Goal: Transaction & Acquisition: Purchase product/service

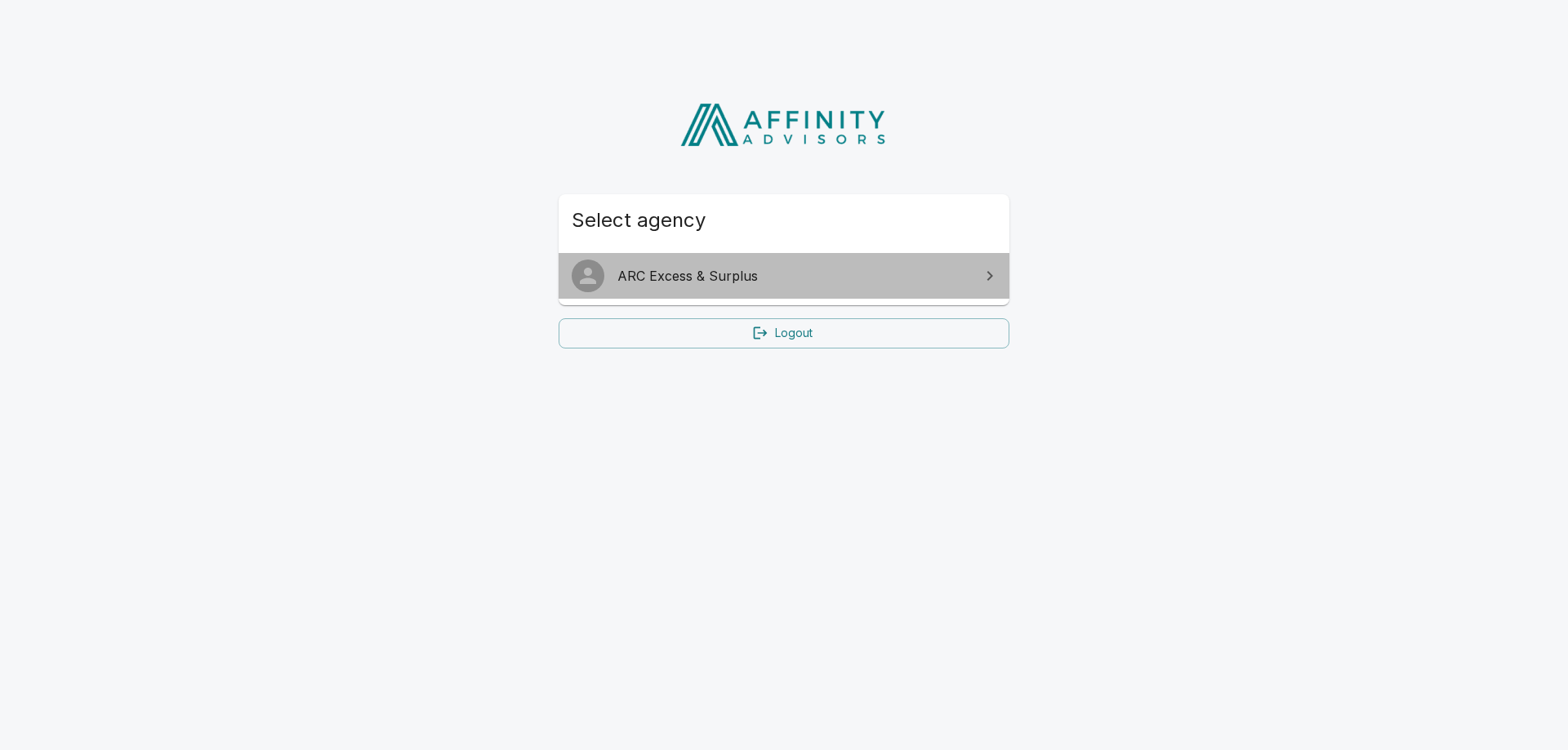
click at [664, 280] on span "ARC Excess & Surplus" at bounding box center [793, 276] width 352 height 20
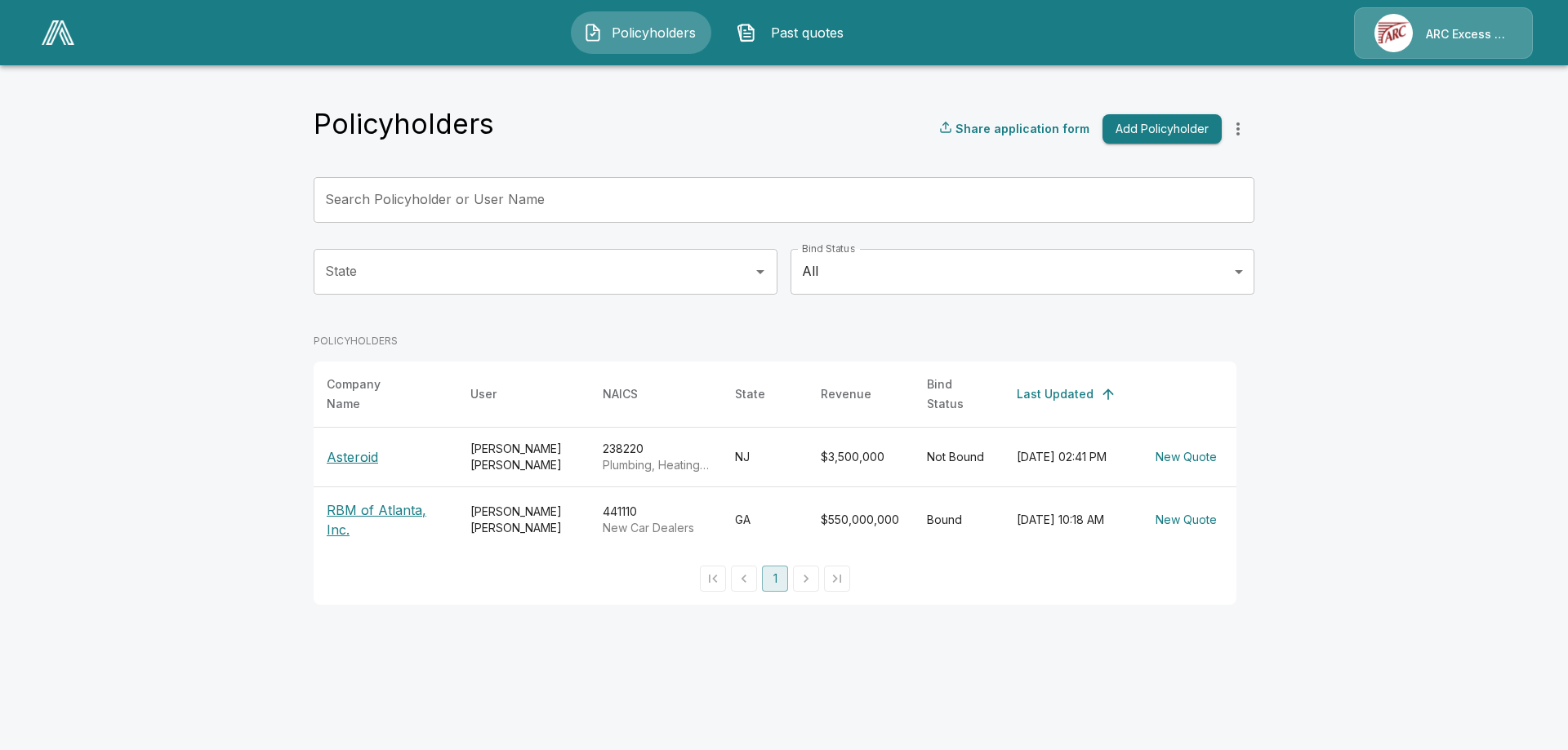
click at [397, 506] on p "RBM of Atlanta, Inc." at bounding box center [385, 519] width 117 height 39
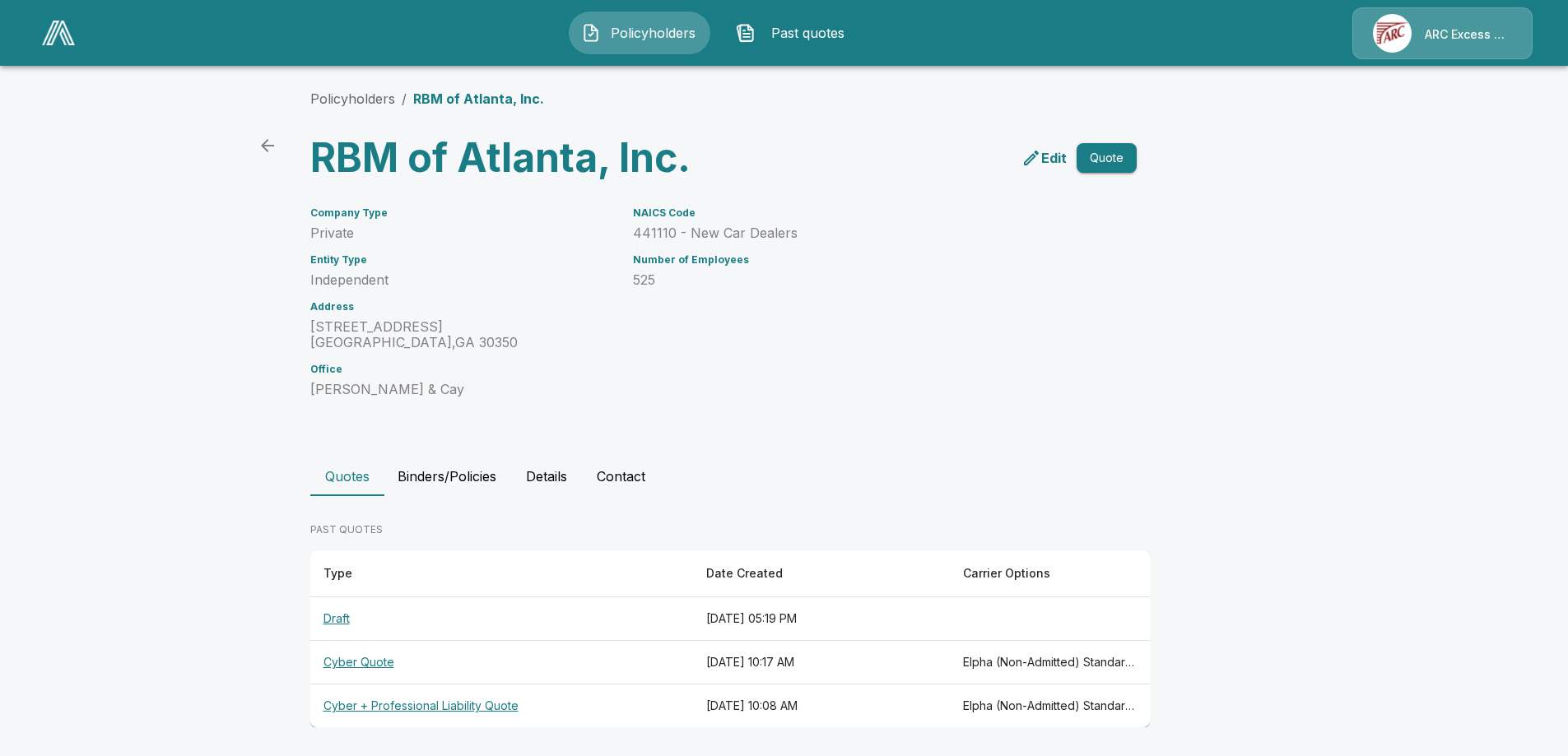
scroll to position [7, 0]
click at [487, 477] on button "Binders/Policies" at bounding box center [447, 474] width 125 height 39
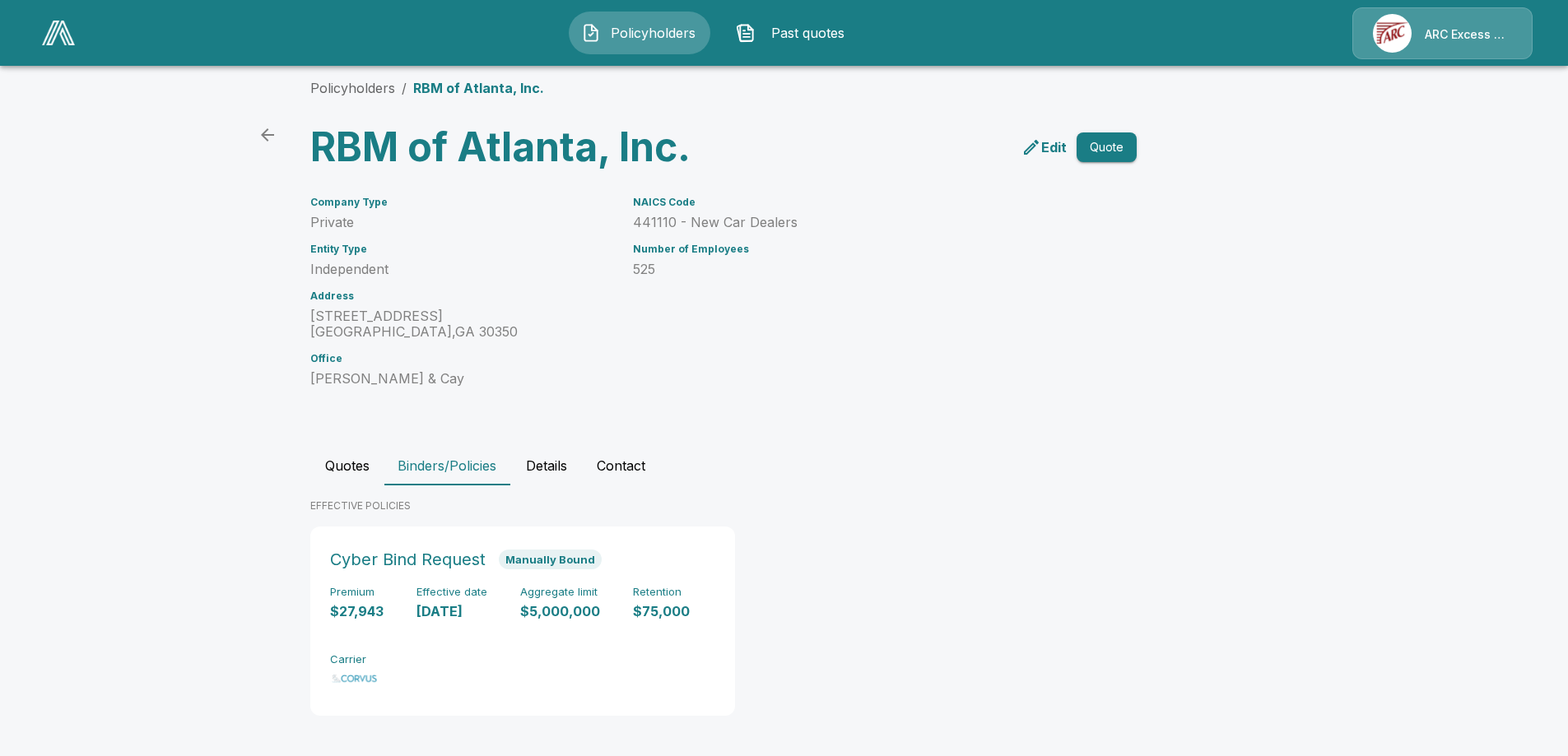
scroll to position [19, 0]
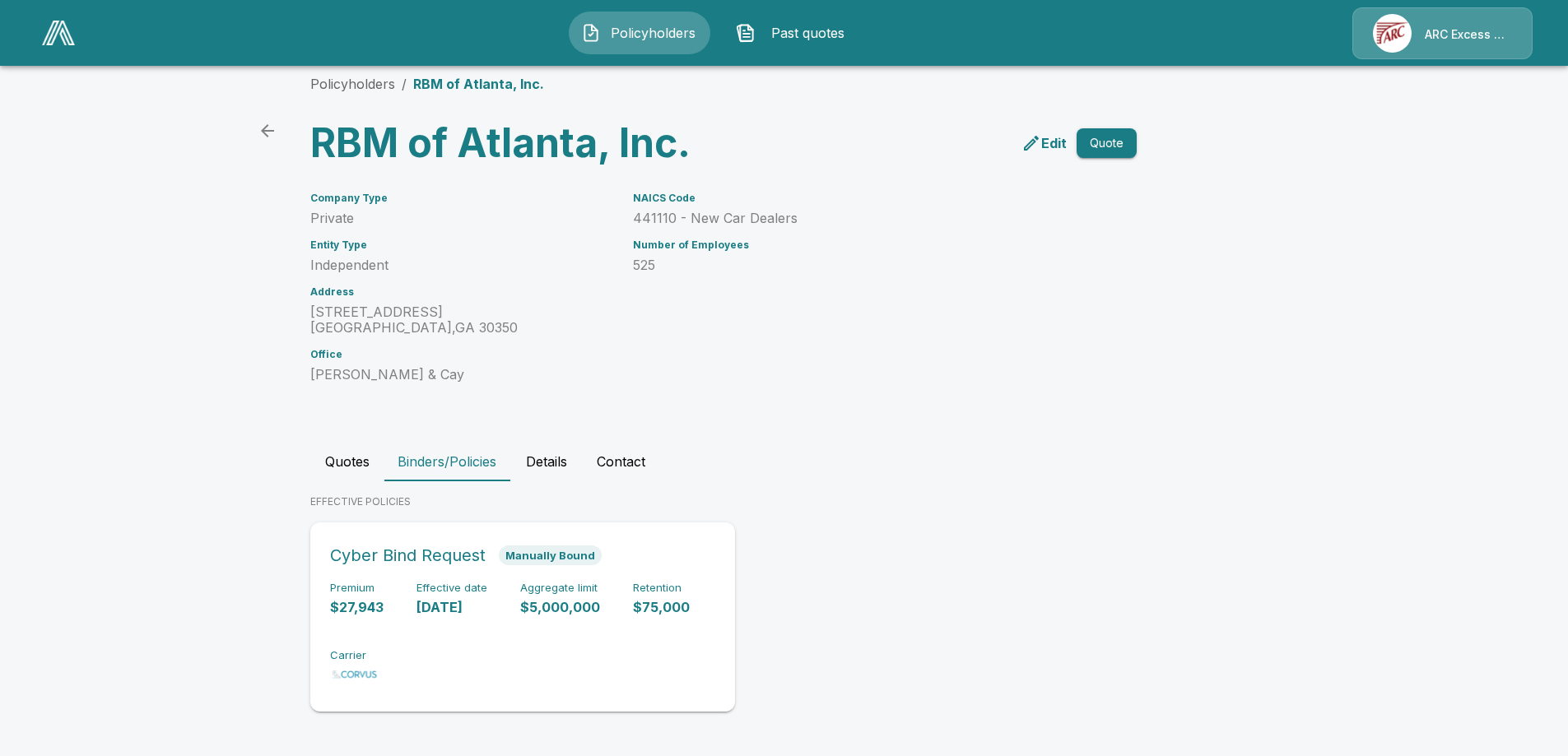
click at [486, 562] on h6 "Cyber Bind Request" at bounding box center [407, 555] width 155 height 26
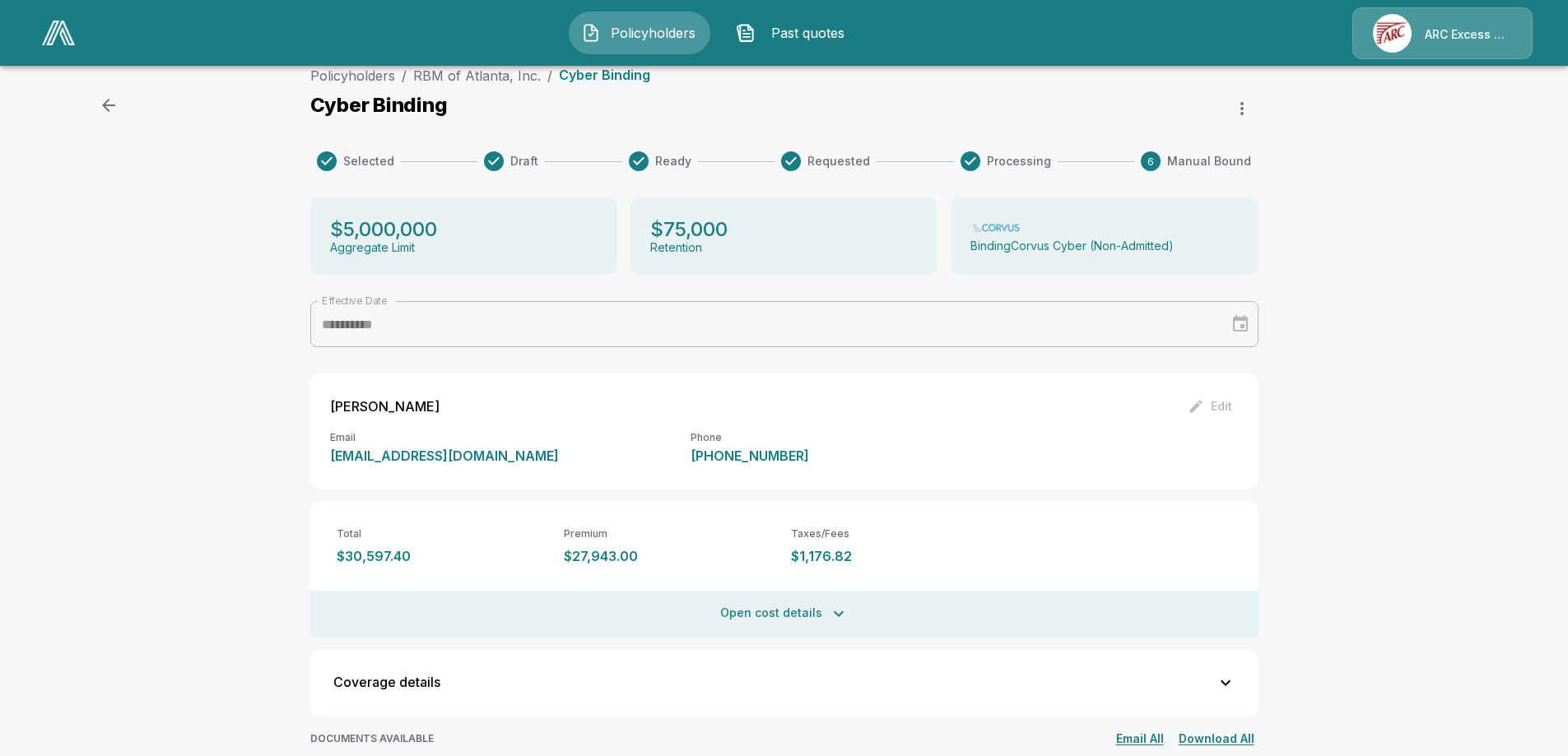
scroll to position [101, 0]
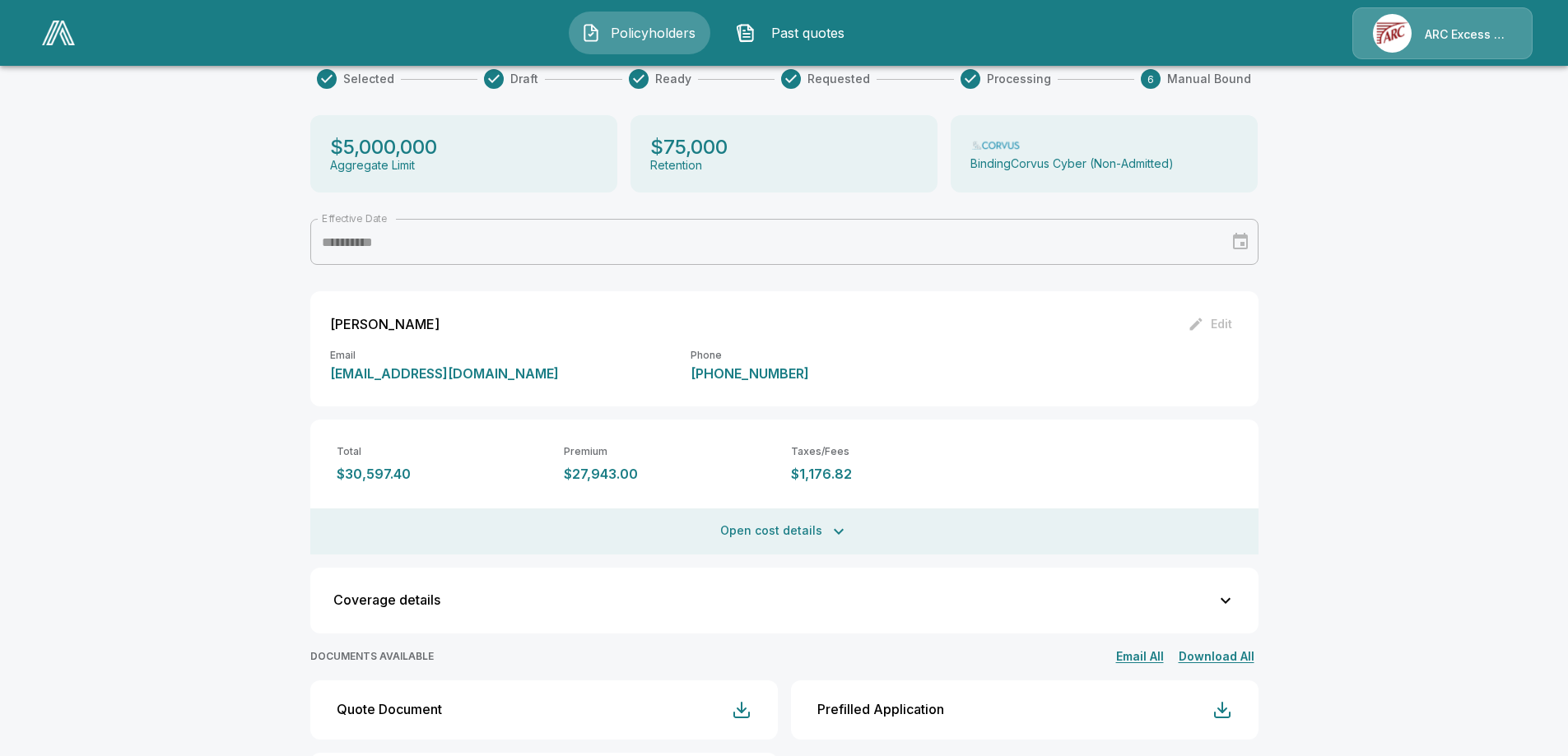
click at [780, 528] on button "Open cost details" at bounding box center [784, 531] width 949 height 46
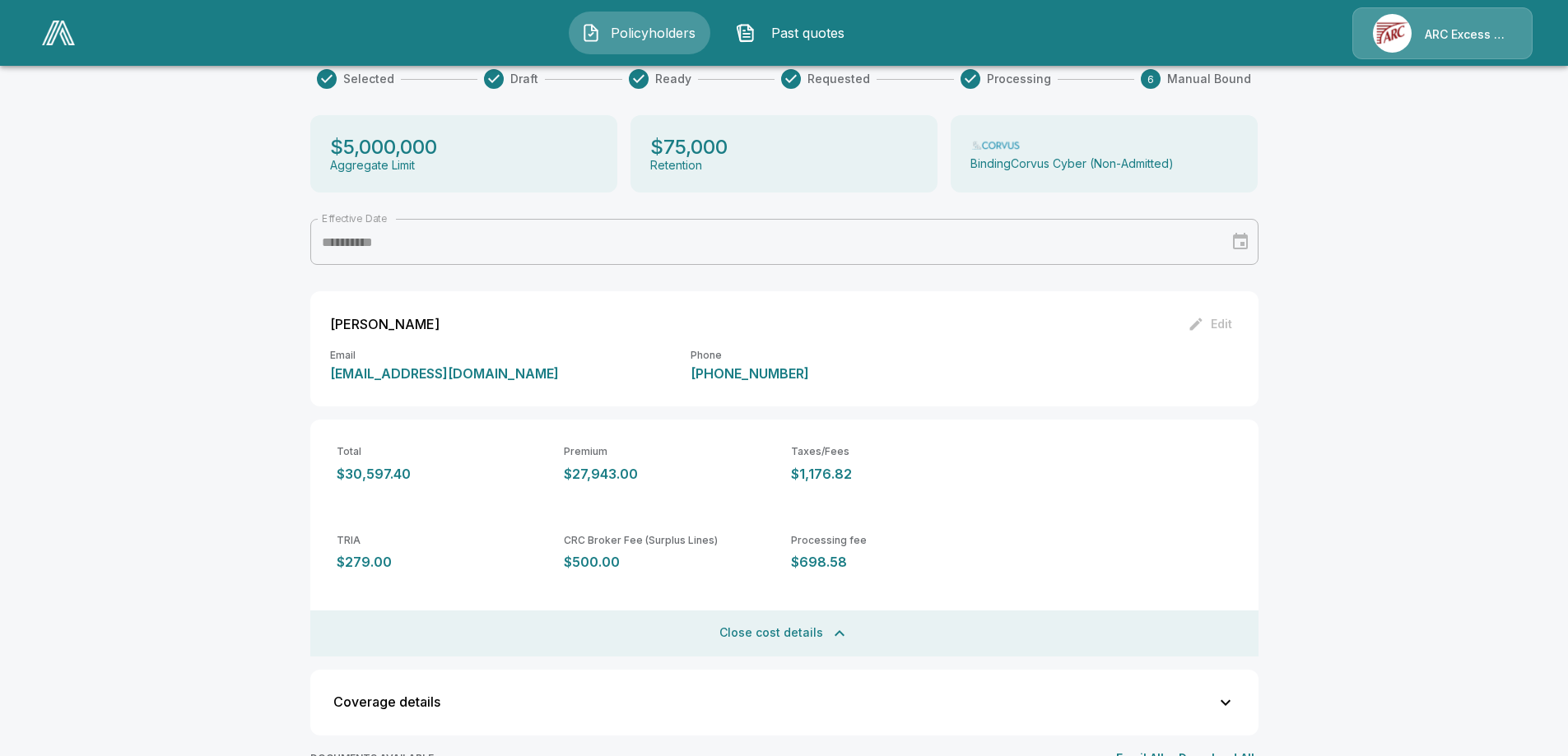
scroll to position [183, 0]
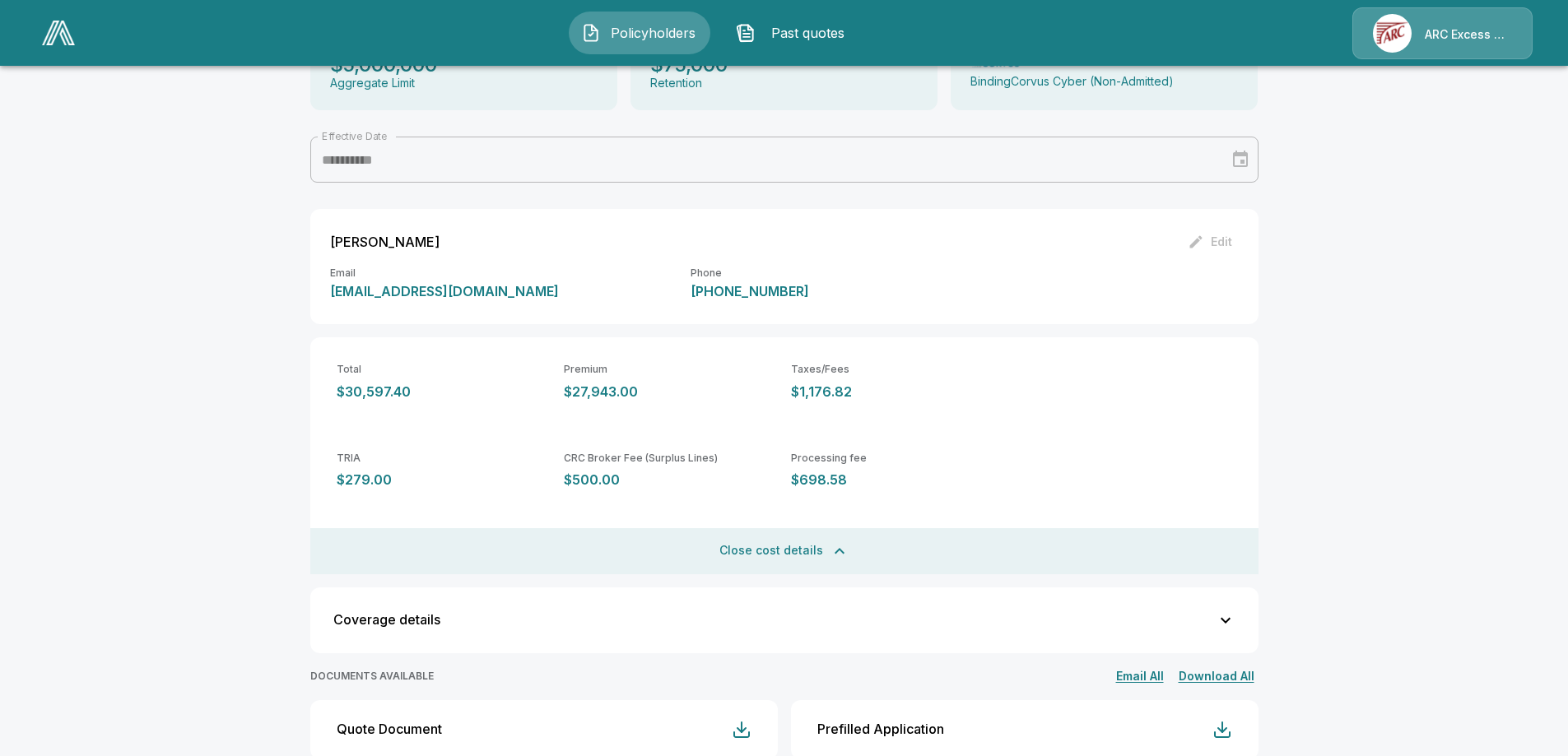
click at [764, 474] on p "$500.00" at bounding box center [671, 481] width 214 height 16
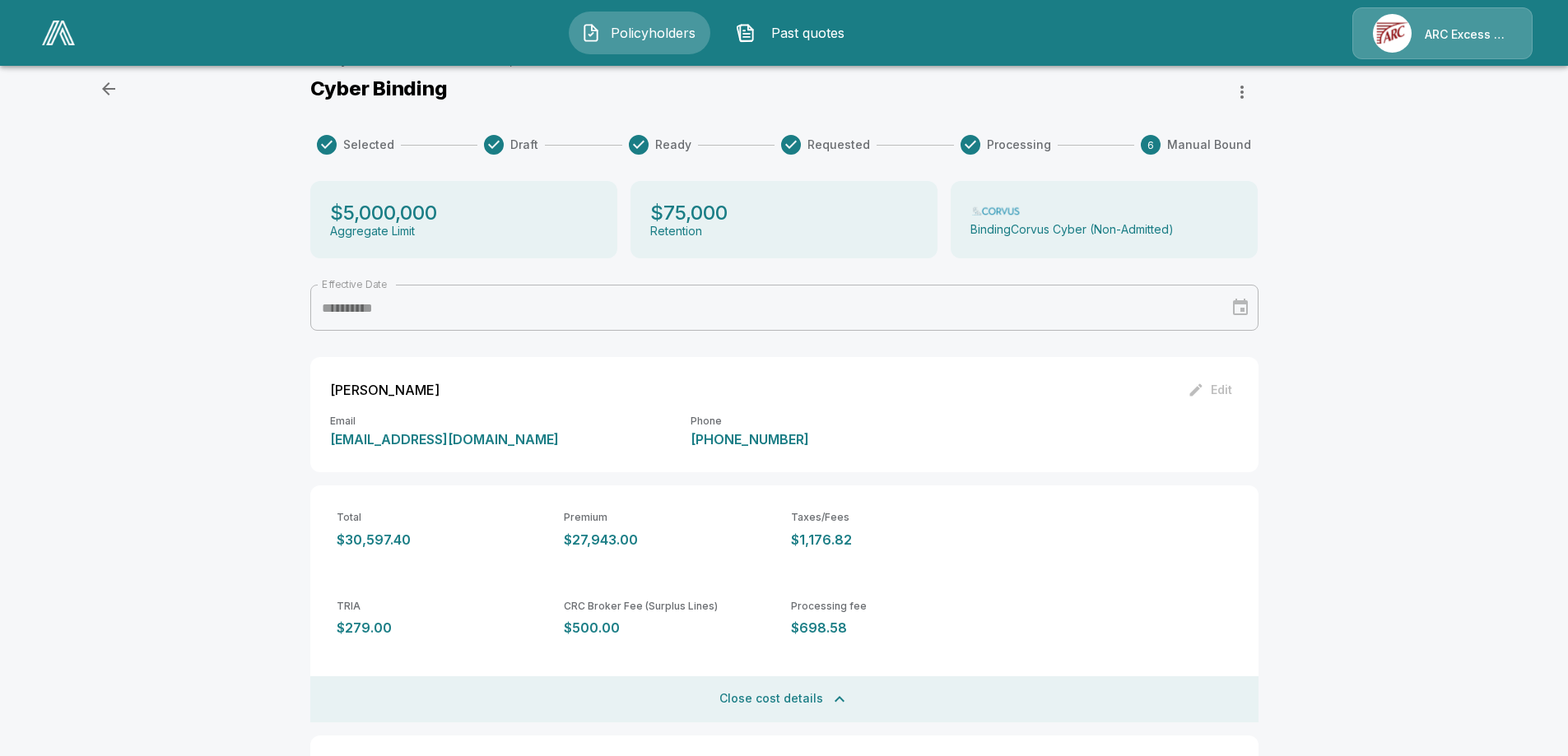
scroll to position [118, 0]
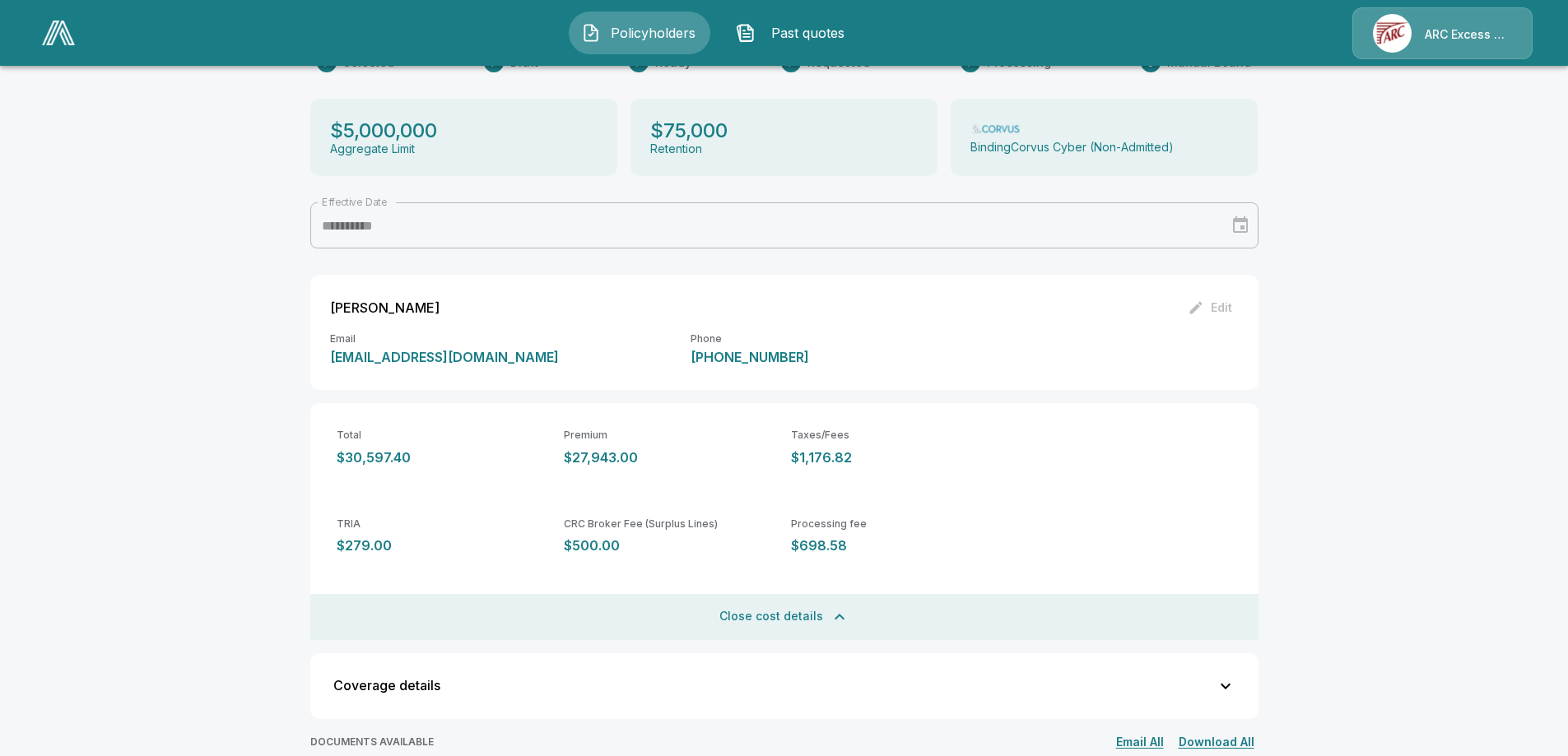
click at [1365, 310] on div "**********" at bounding box center [784, 564] width 1568 height 1208
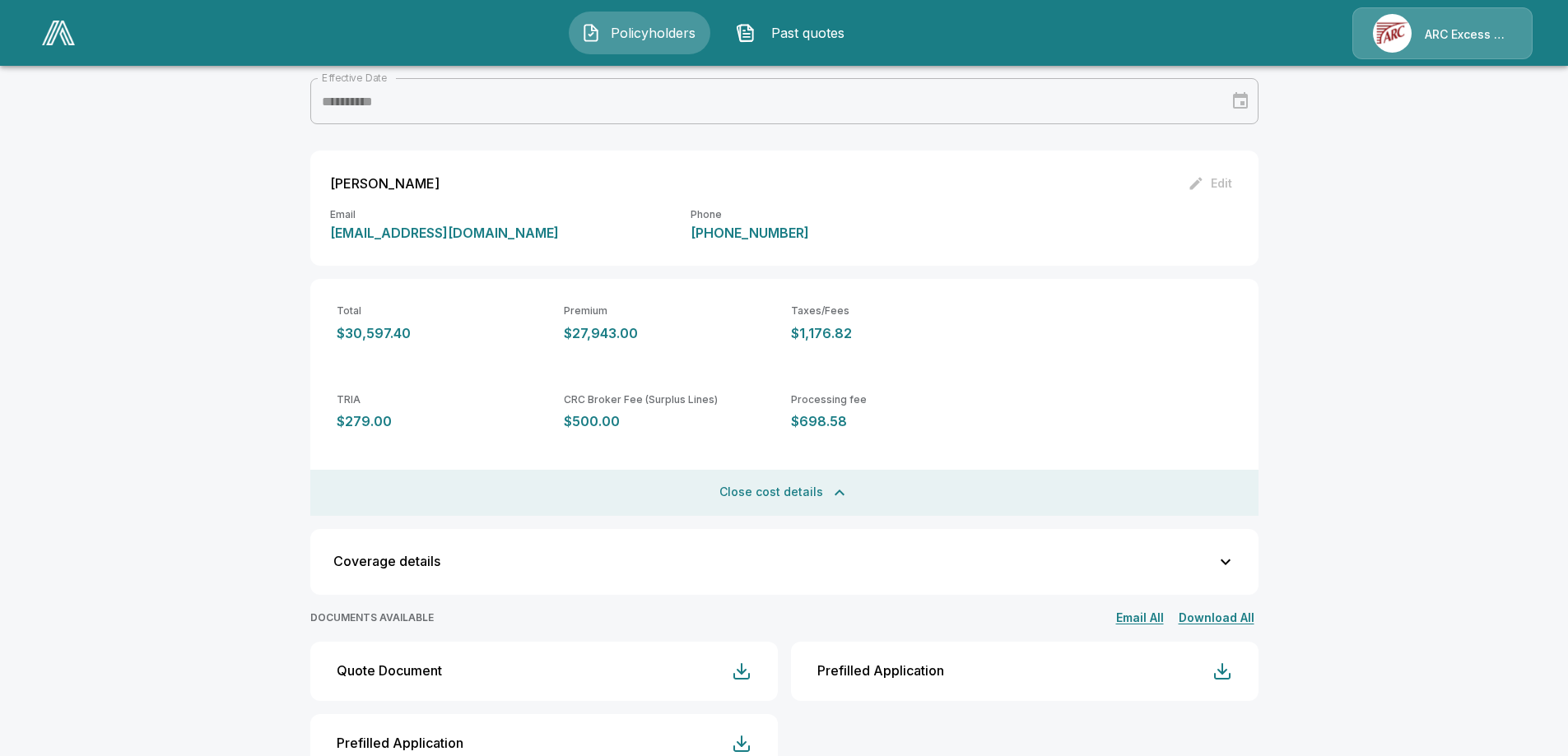
scroll to position [282, 0]
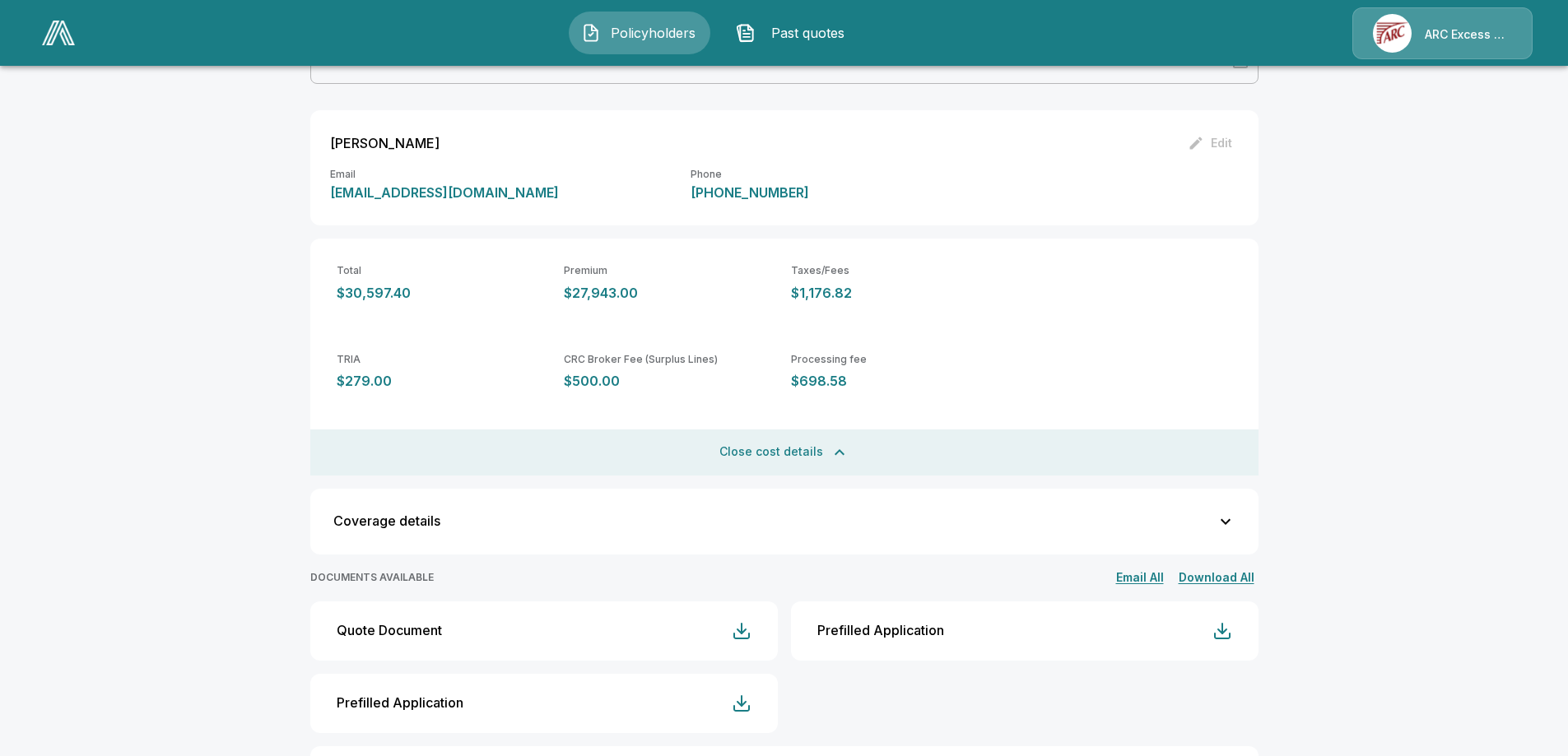
click at [1358, 274] on div "**********" at bounding box center [784, 399] width 1568 height 1208
